Goal: Browse casually

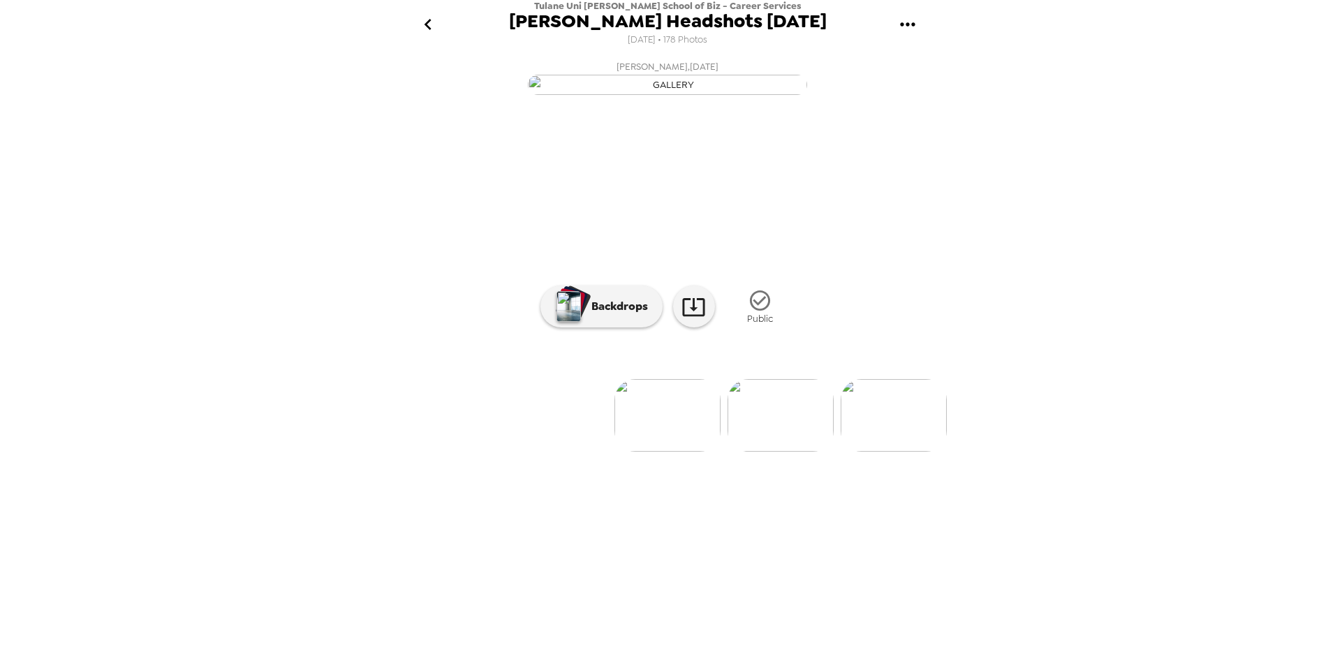
scroll to position [0, 3391]
click at [690, 316] on icon at bounding box center [693, 307] width 22 height 18
click at [915, 452] on img at bounding box center [895, 415] width 106 height 73
click at [701, 319] on icon at bounding box center [693, 307] width 24 height 24
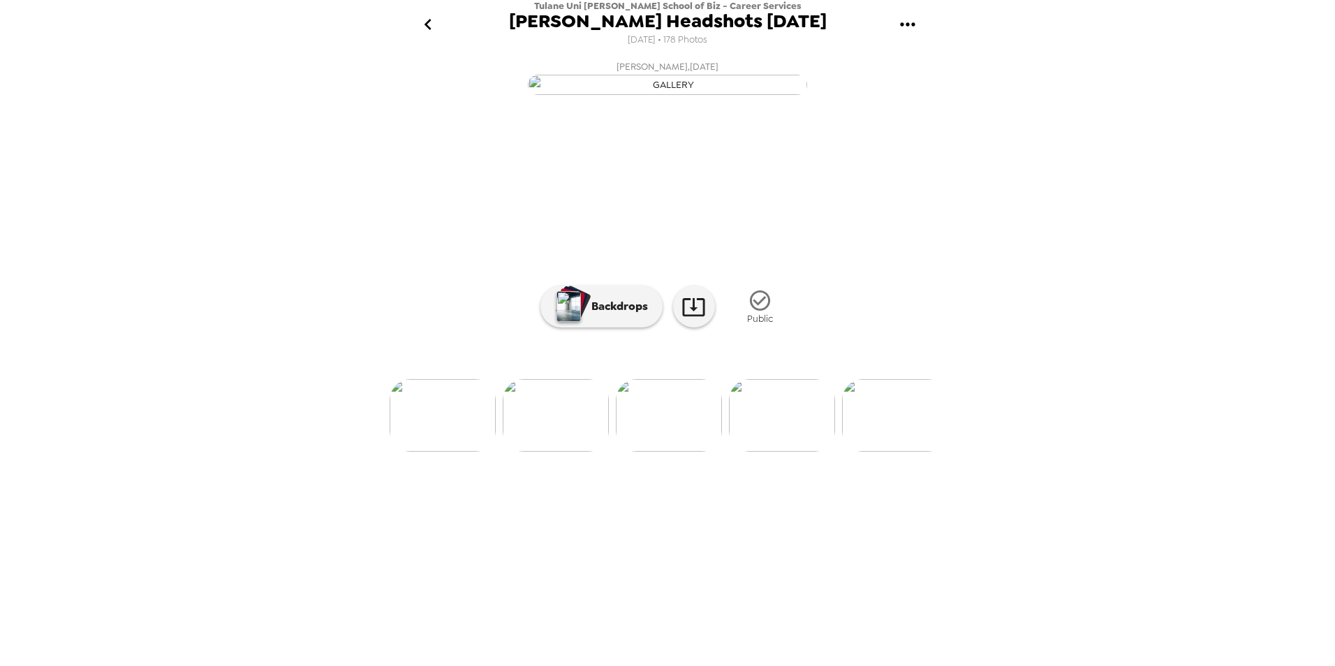
click at [428, 26] on icon "go back" at bounding box center [428, 24] width 22 height 22
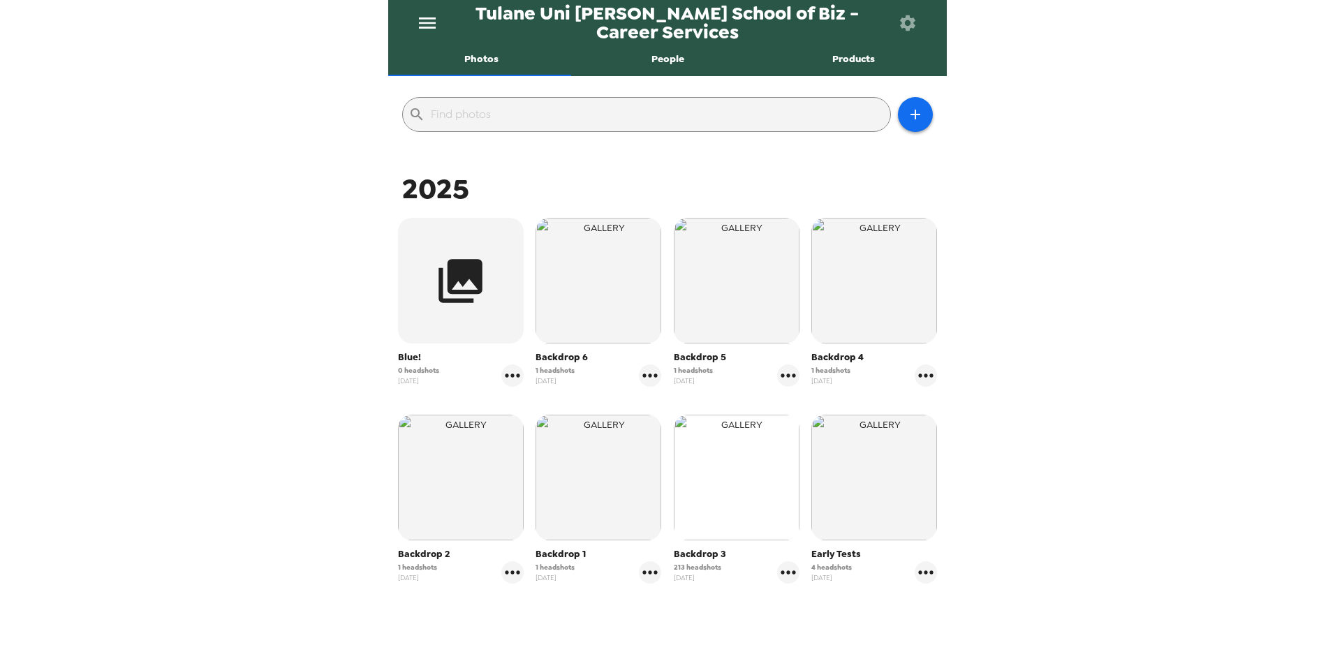
scroll to position [182, 0]
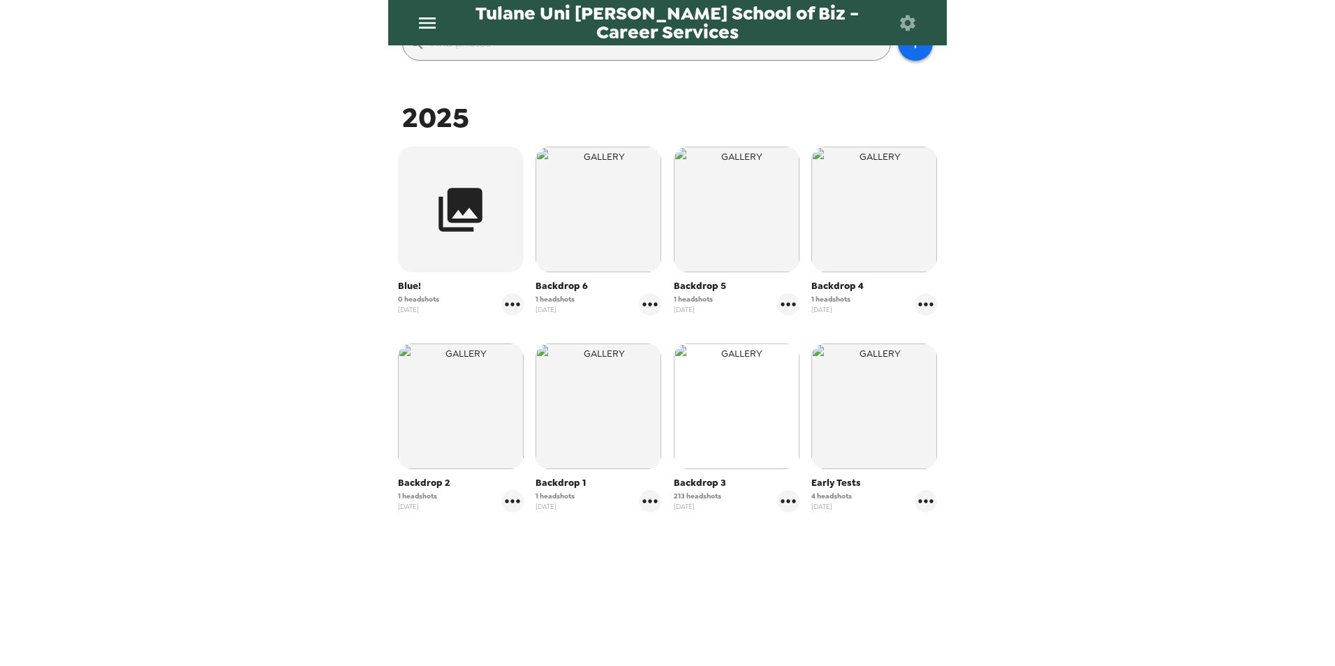
click at [718, 434] on img "button" at bounding box center [737, 406] width 126 height 126
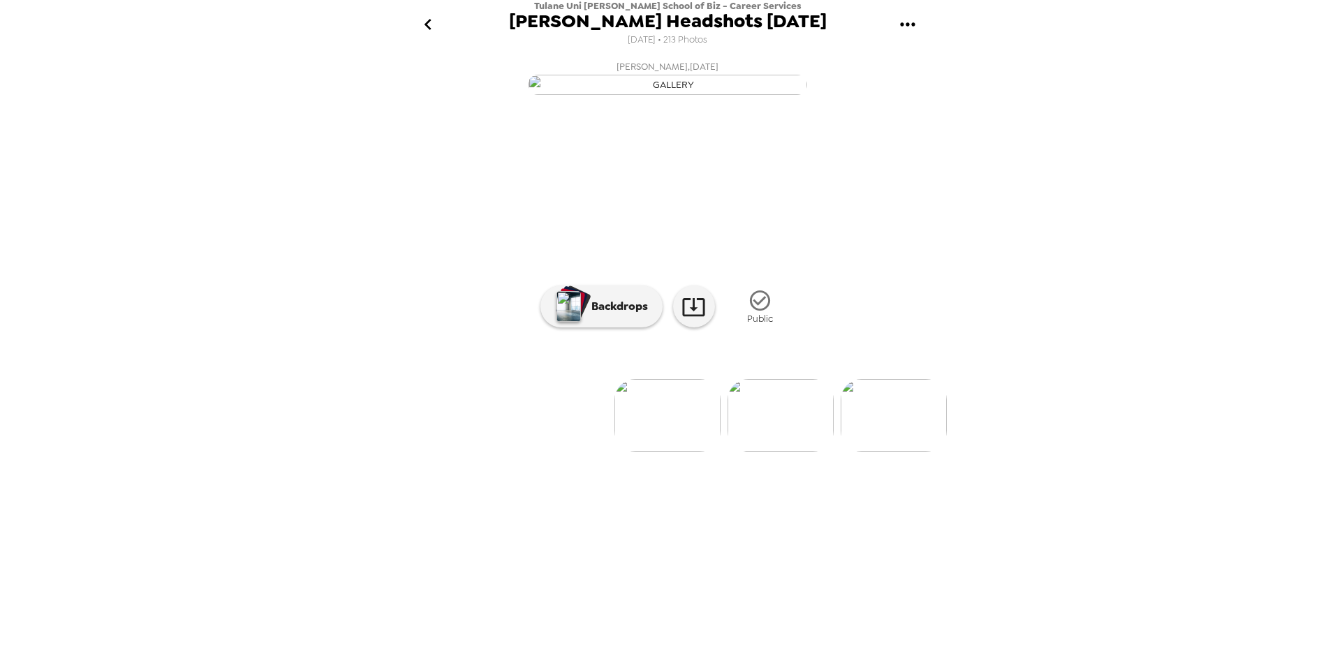
click at [754, 452] on img at bounding box center [780, 415] width 106 height 73
click at [801, 452] on img at bounding box center [780, 415] width 106 height 73
click at [753, 452] on img at bounding box center [780, 415] width 106 height 73
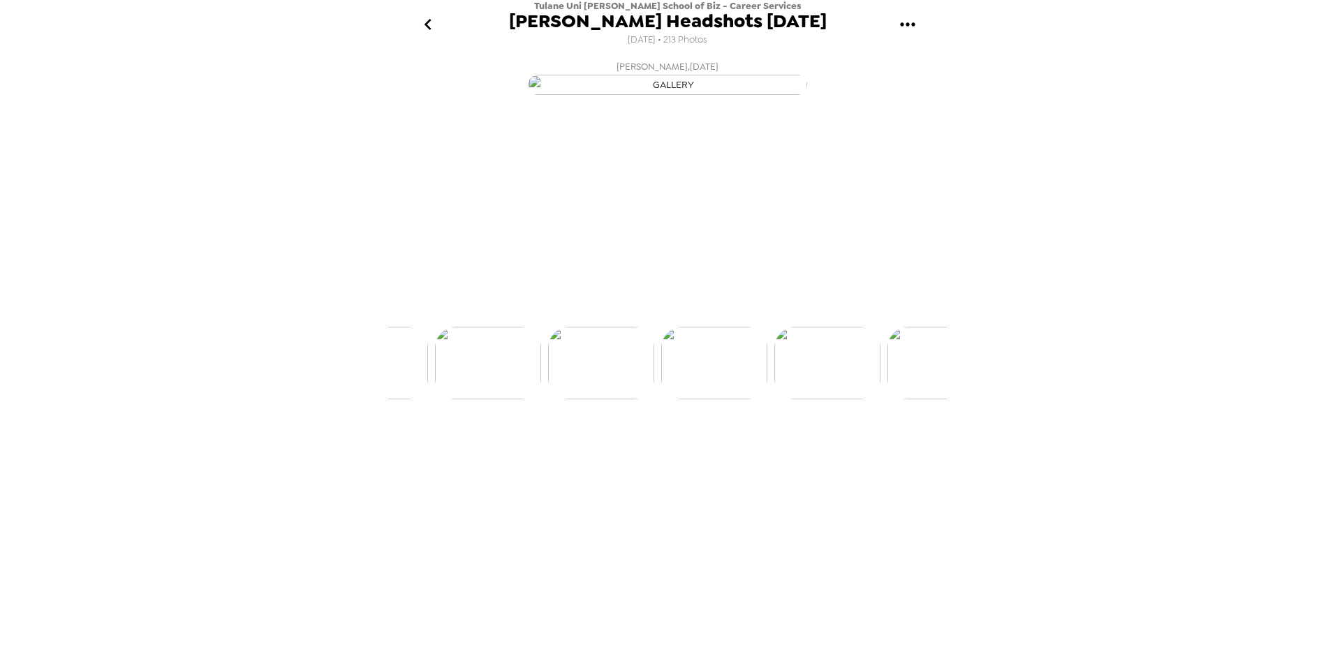
scroll to position [0, 339]
click at [760, 452] on img at bounding box center [780, 415] width 106 height 73
click at [758, 452] on img at bounding box center [780, 415] width 106 height 73
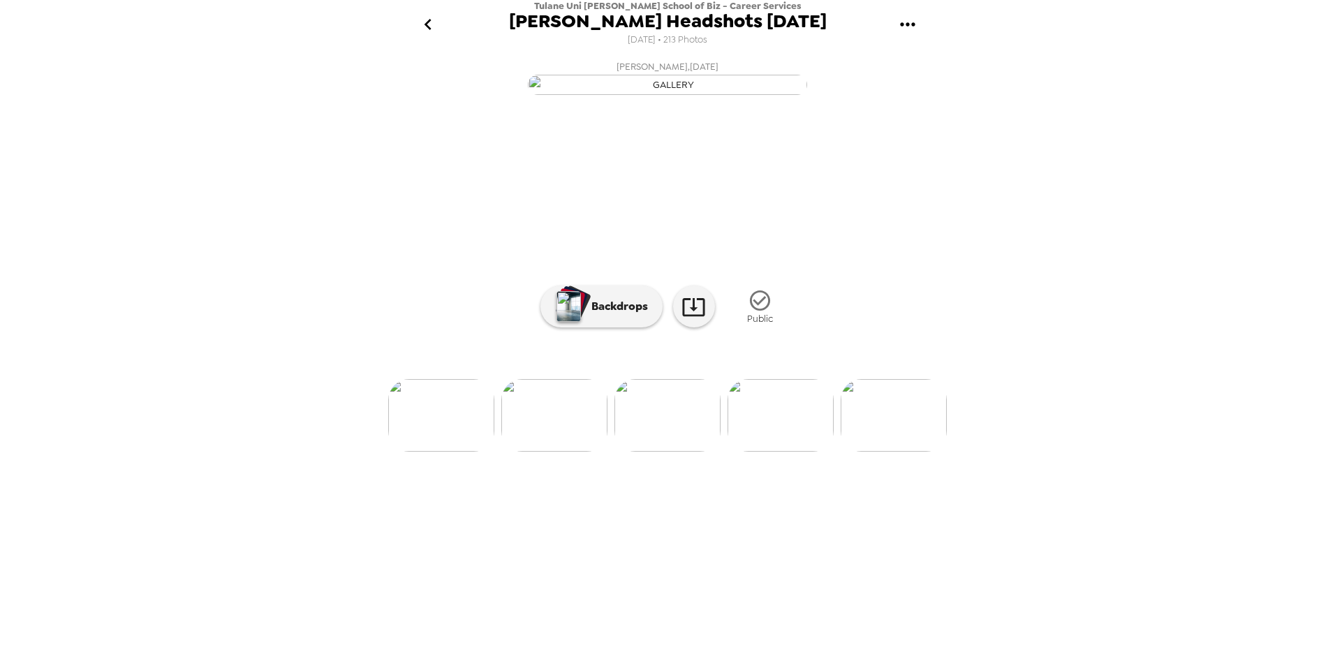
click at [792, 452] on img at bounding box center [780, 415] width 106 height 73
click at [778, 452] on img at bounding box center [780, 415] width 106 height 73
click at [760, 452] on img at bounding box center [780, 415] width 106 height 73
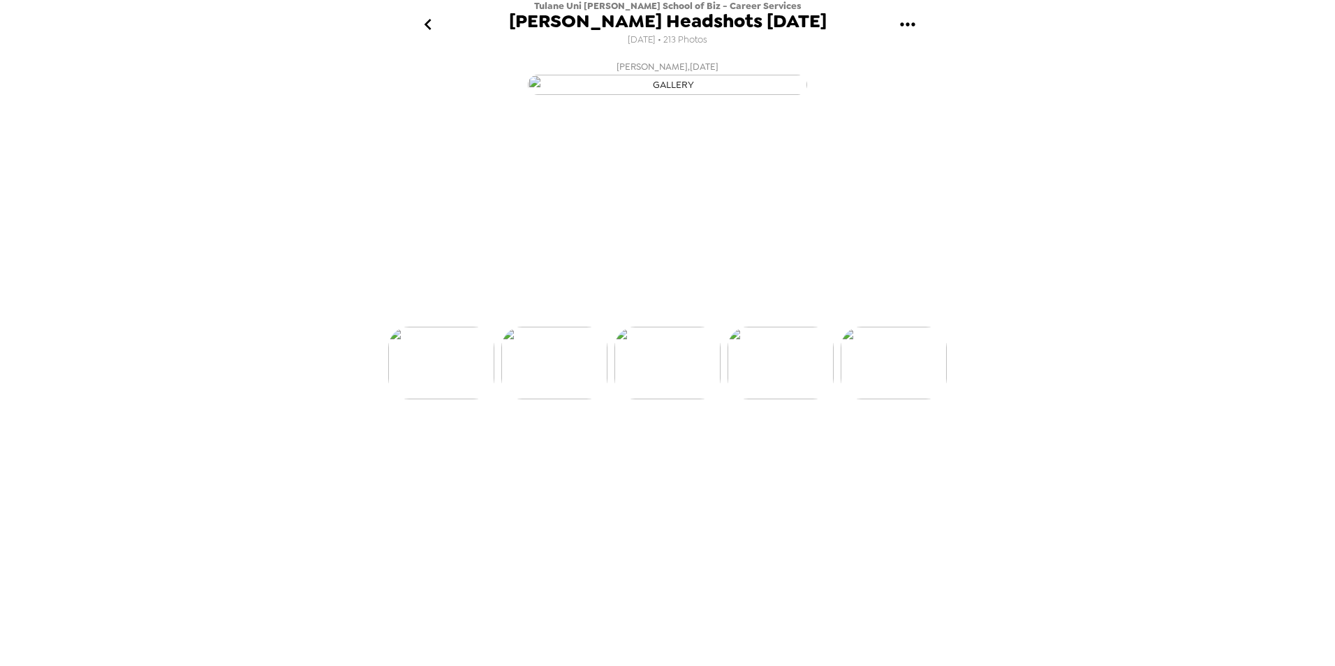
scroll to position [0, 905]
click at [799, 452] on img at bounding box center [780, 415] width 106 height 73
click at [778, 452] on img at bounding box center [780, 415] width 106 height 73
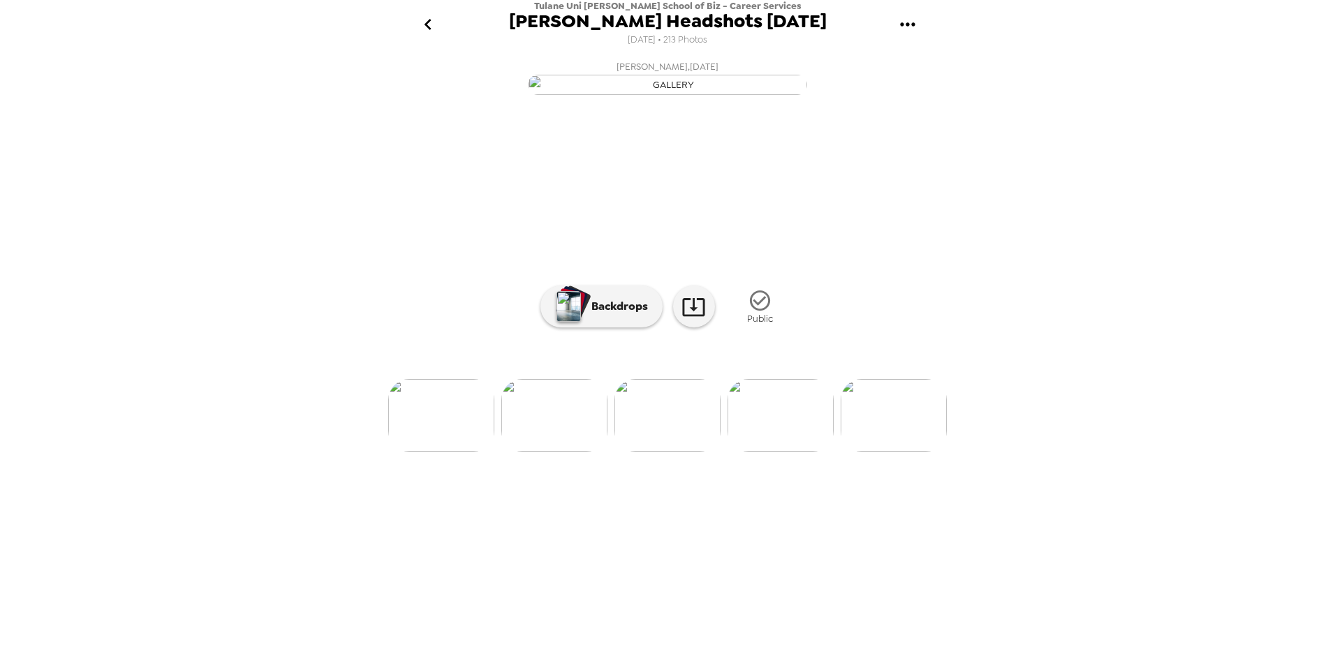
click at [770, 452] on img at bounding box center [780, 415] width 106 height 73
click at [779, 452] on img at bounding box center [781, 415] width 106 height 73
click at [778, 452] on img at bounding box center [781, 415] width 106 height 73
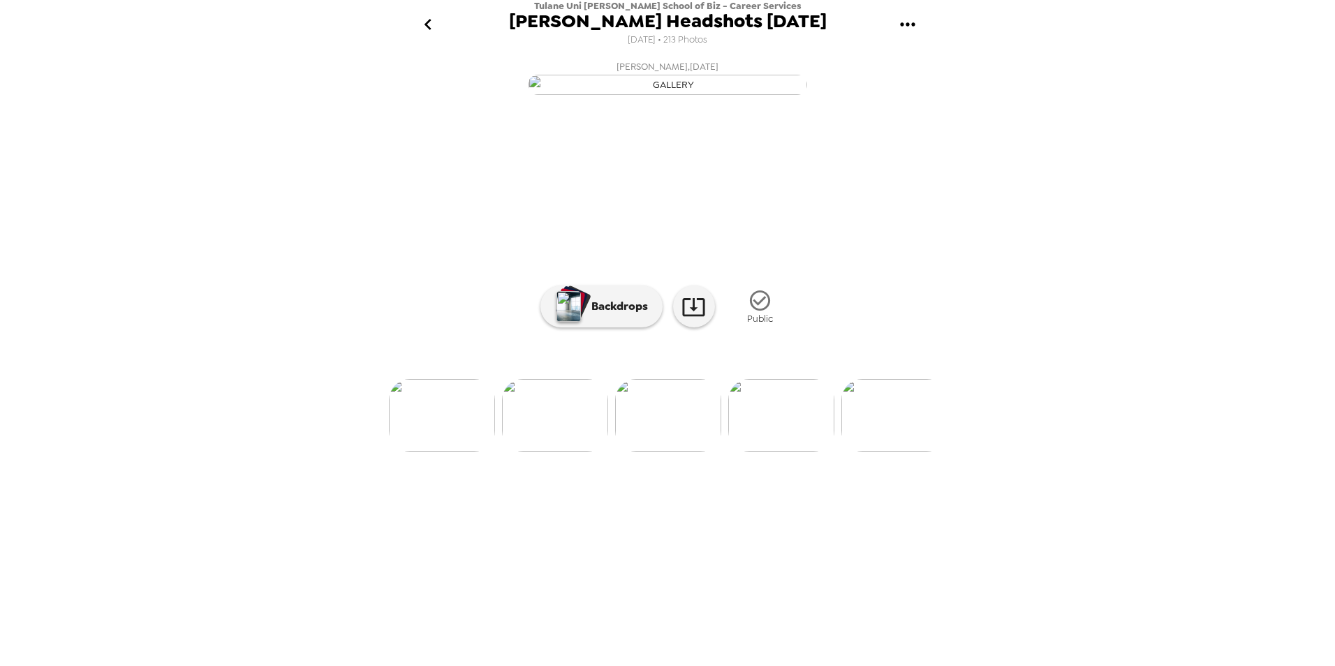
click at [771, 452] on img at bounding box center [781, 415] width 106 height 73
click at [750, 452] on img at bounding box center [781, 415] width 106 height 73
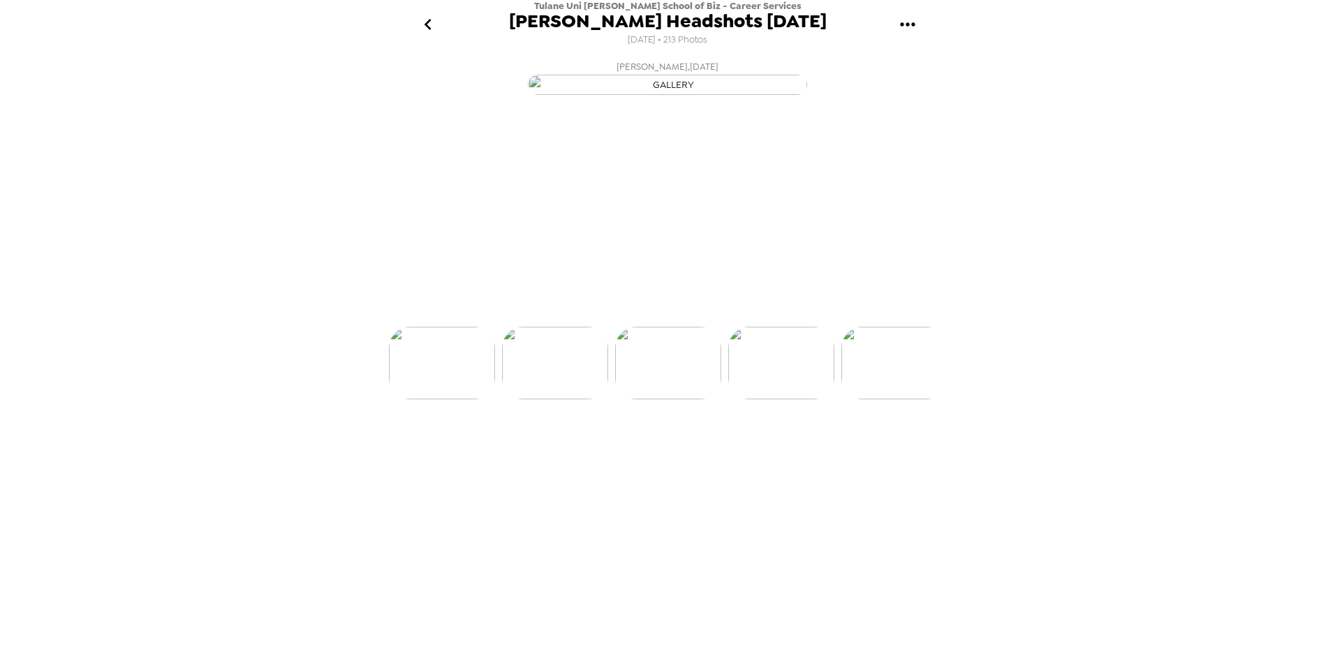
scroll to position [0, 1809]
click at [751, 452] on img at bounding box center [781, 415] width 106 height 73
click at [767, 452] on img at bounding box center [781, 415] width 106 height 73
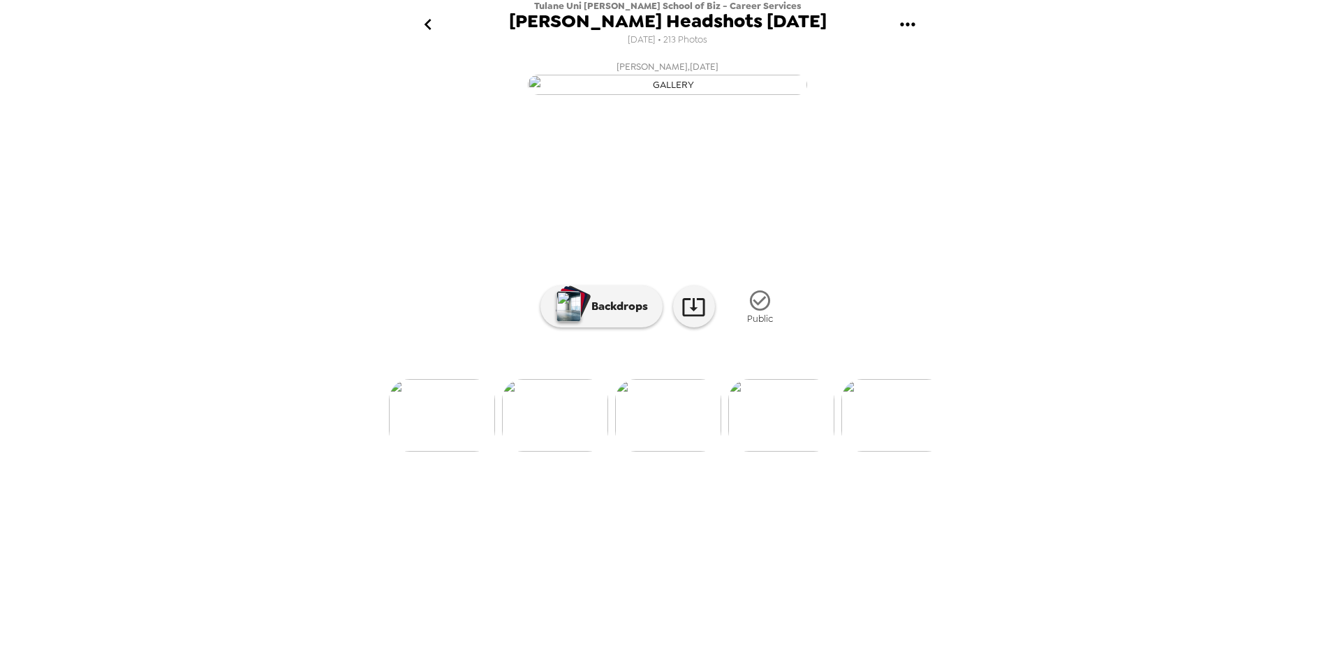
click at [795, 452] on img at bounding box center [781, 415] width 106 height 73
click at [760, 452] on img at bounding box center [781, 415] width 106 height 73
click at [772, 452] on img at bounding box center [781, 415] width 106 height 73
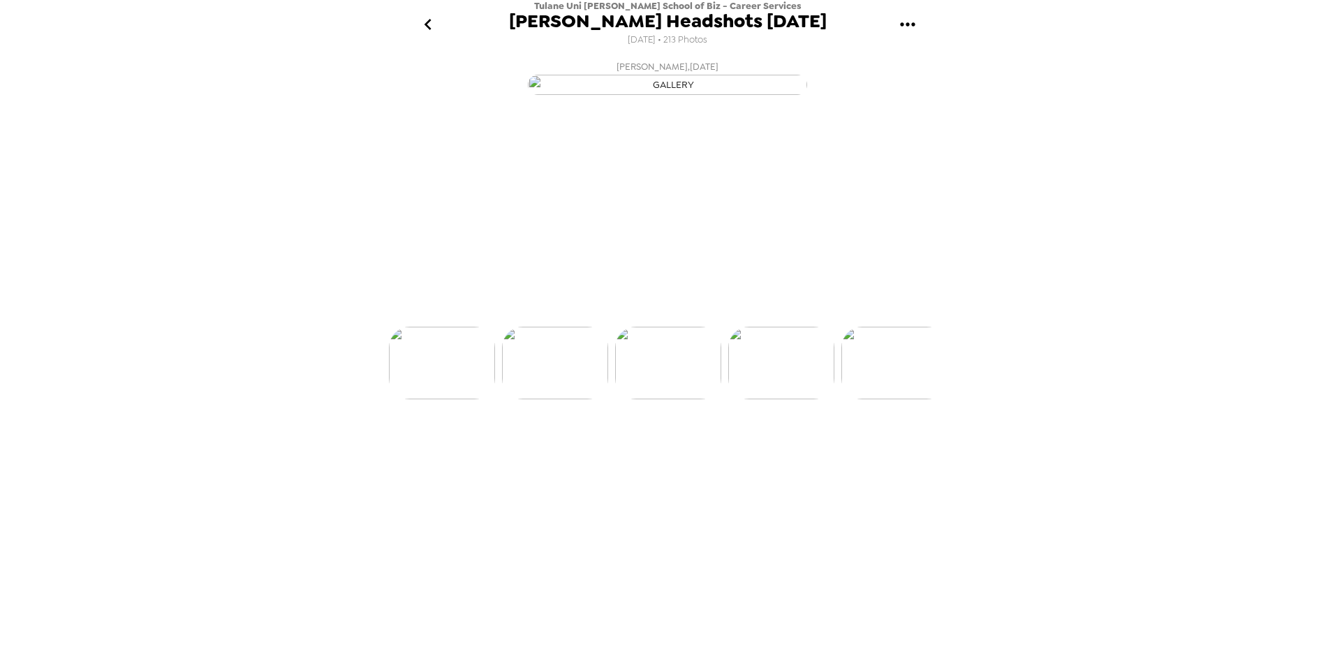
scroll to position [0, 2374]
click at [772, 452] on img at bounding box center [781, 415] width 106 height 73
click at [786, 452] on img at bounding box center [781, 415] width 106 height 73
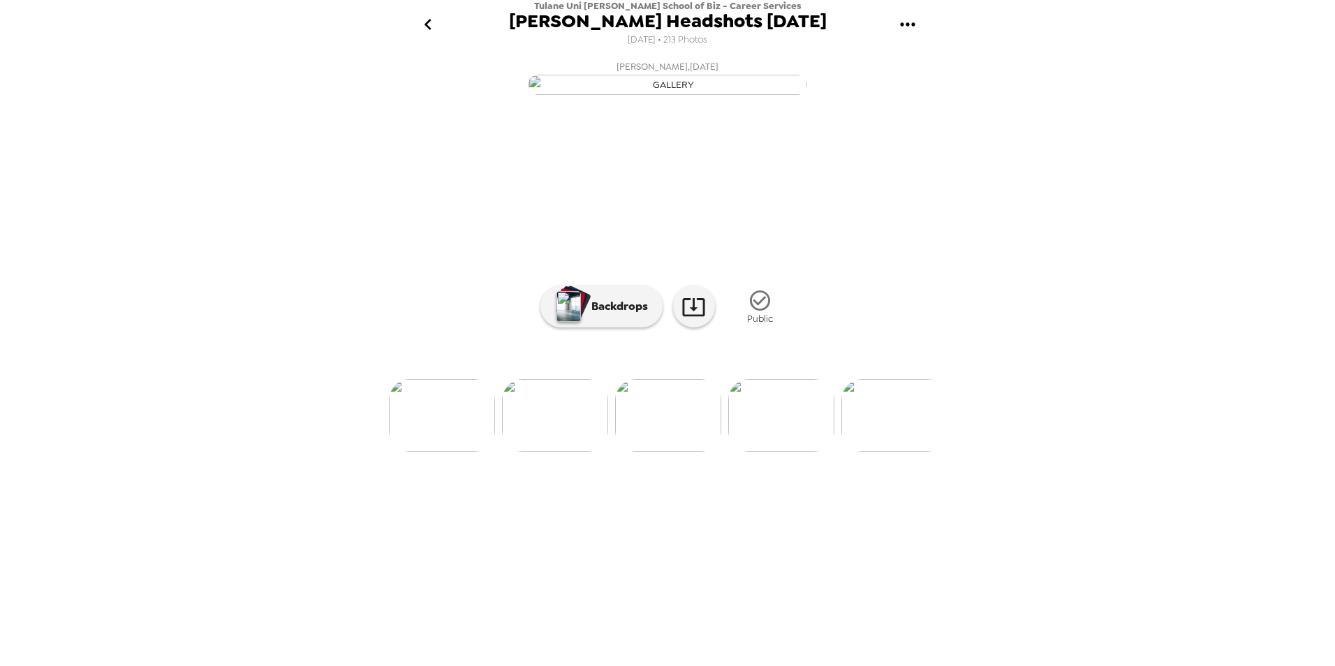
click at [573, 452] on img at bounding box center [555, 415] width 106 height 73
click at [748, 452] on img at bounding box center [781, 415] width 106 height 73
click at [727, 452] on img at bounding box center [716, 415] width 106 height 73
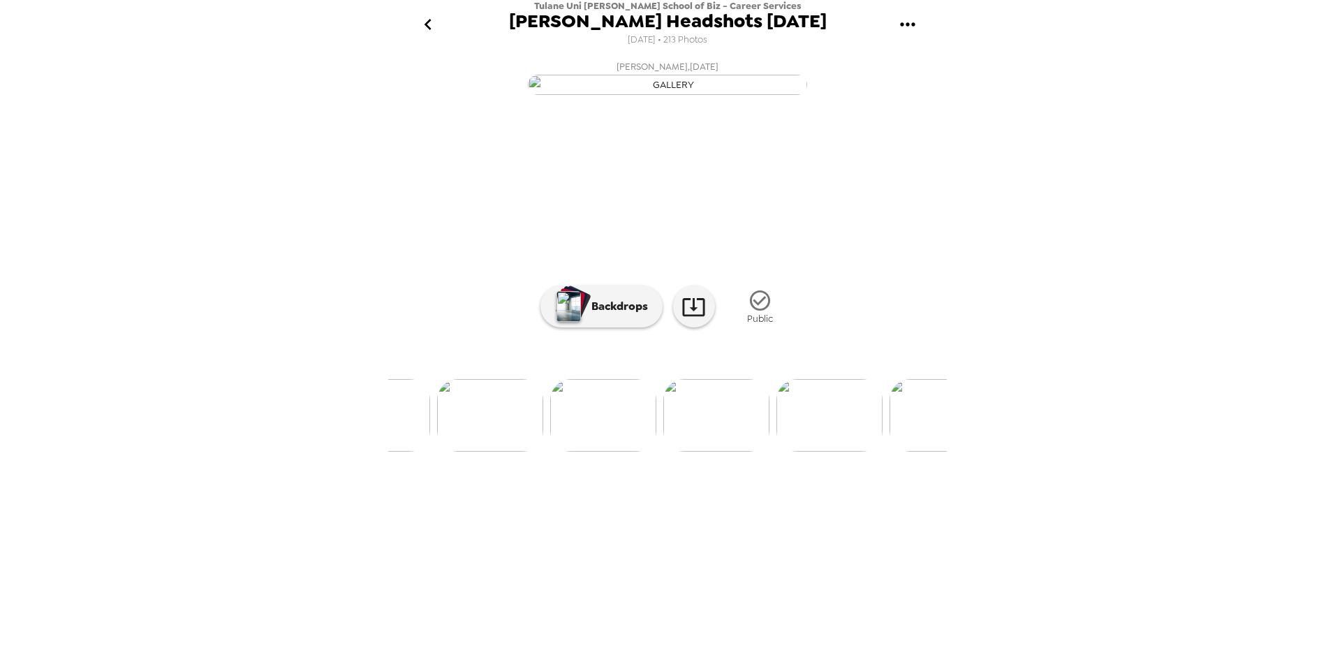
scroll to position [0, 6218]
click at [706, 327] on link at bounding box center [694, 307] width 42 height 42
click at [653, 452] on img at bounding box center [667, 415] width 106 height 73
click at [678, 452] on img at bounding box center [667, 415] width 106 height 73
click at [801, 452] on img at bounding box center [780, 415] width 106 height 73
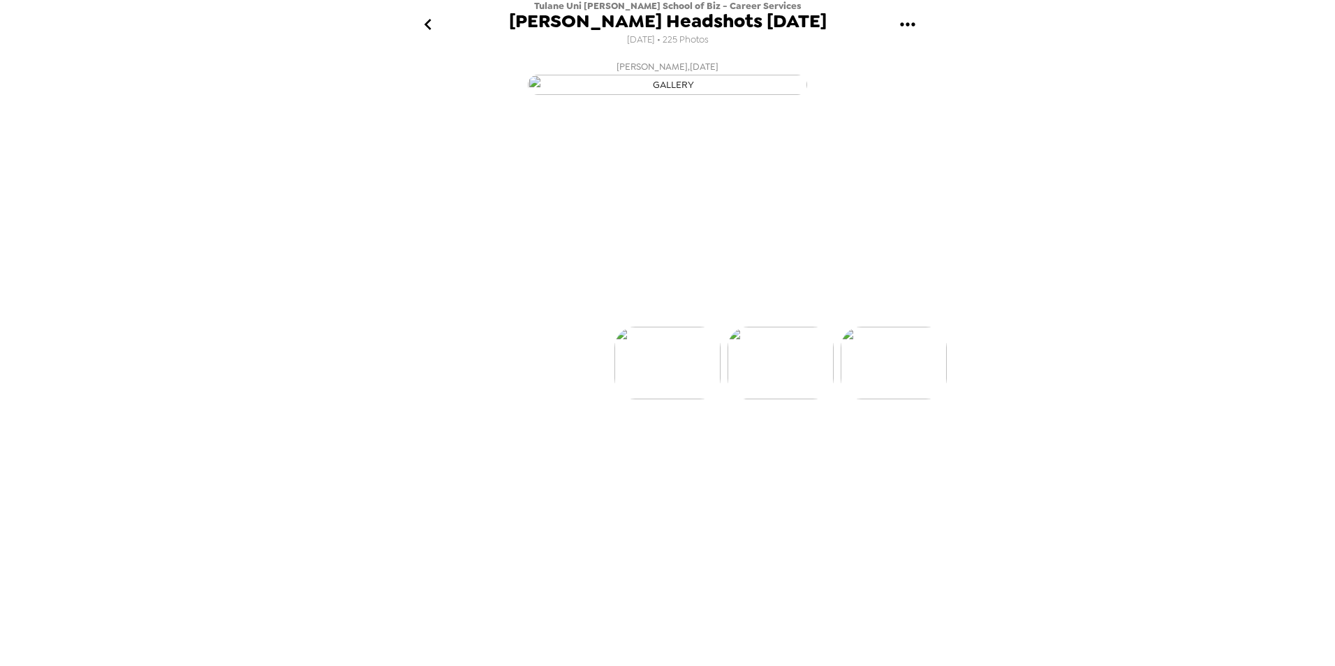
scroll to position [0, 113]
click at [758, 452] on img at bounding box center [780, 415] width 106 height 73
click at [750, 452] on img at bounding box center [780, 415] width 106 height 73
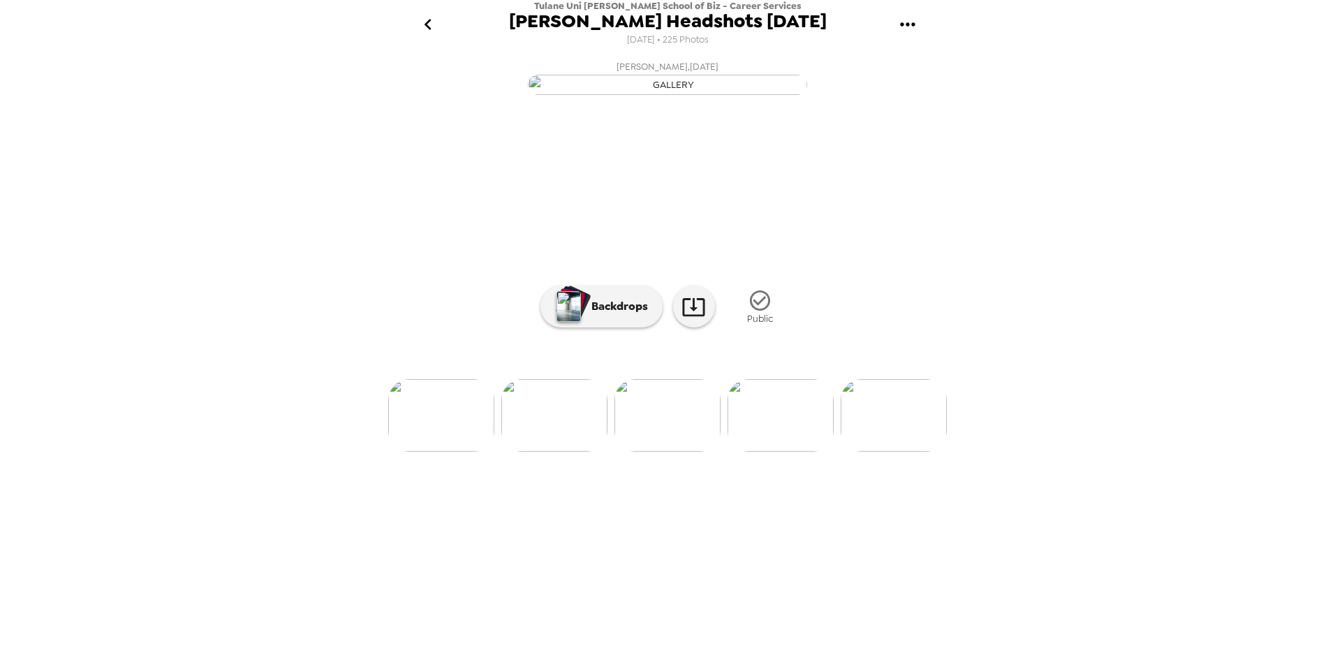
click at [754, 452] on img at bounding box center [780, 415] width 106 height 73
click at [789, 452] on img at bounding box center [780, 415] width 106 height 73
click at [746, 452] on img at bounding box center [780, 415] width 106 height 73
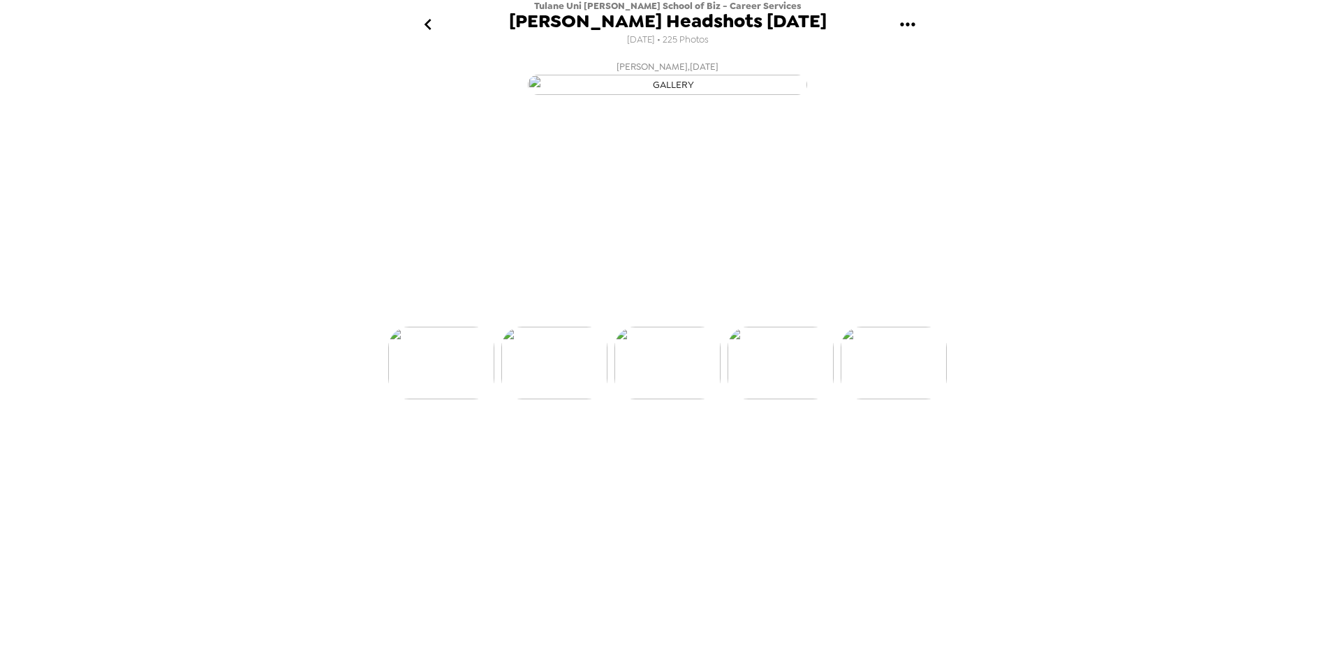
scroll to position [0, 679]
click at [757, 452] on img at bounding box center [780, 415] width 106 height 73
click at [748, 452] on img at bounding box center [780, 415] width 106 height 73
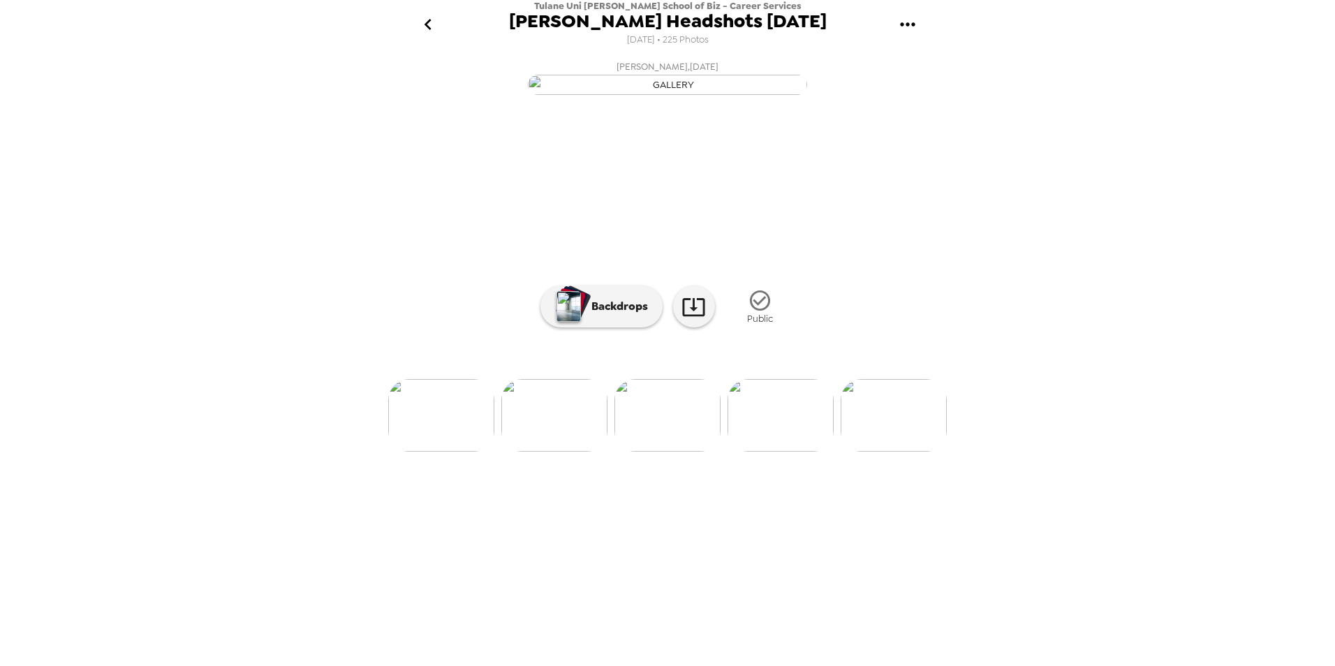
click at [121, 270] on div "Tulane Uni Freeman School of Biz - Career Services Freeman Headshots Aug 2025 8…" at bounding box center [667, 333] width 1335 height 666
